Goal: Task Accomplishment & Management: Use online tool/utility

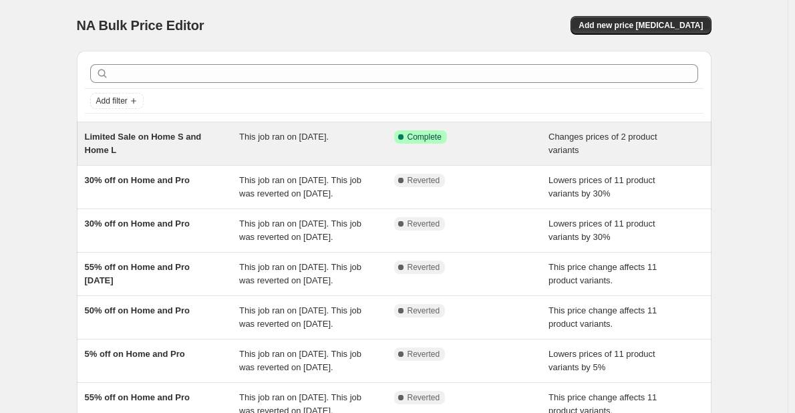
click at [499, 136] on div "Success Complete Complete" at bounding box center [461, 136] width 135 height 13
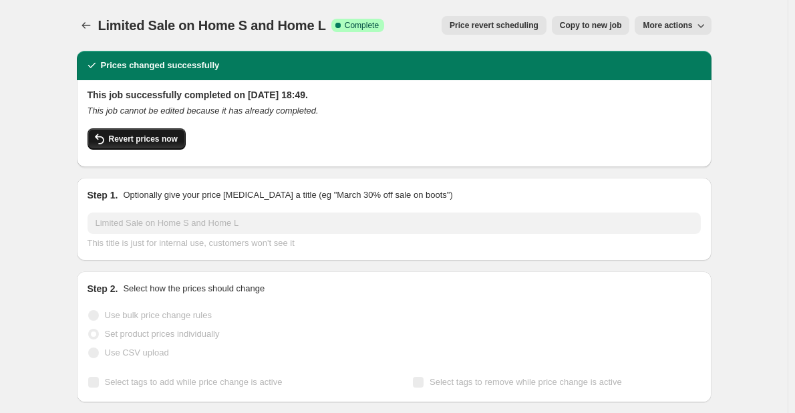
click at [175, 137] on span "Revert prices now" at bounding box center [143, 139] width 69 height 11
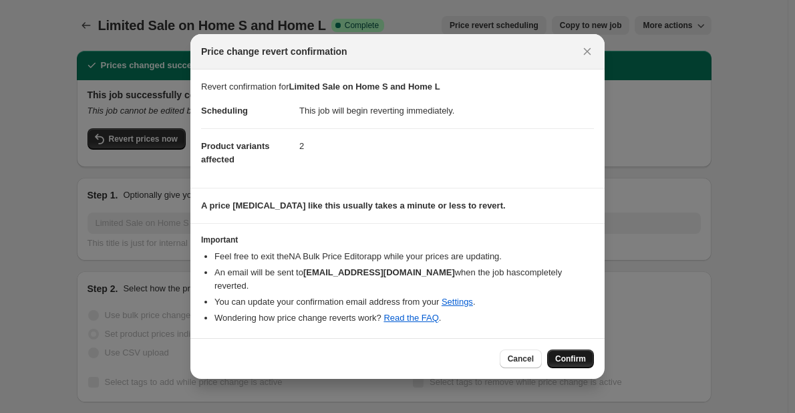
click at [562, 353] on span "Confirm" at bounding box center [570, 358] width 31 height 11
